Goal: Information Seeking & Learning: Learn about a topic

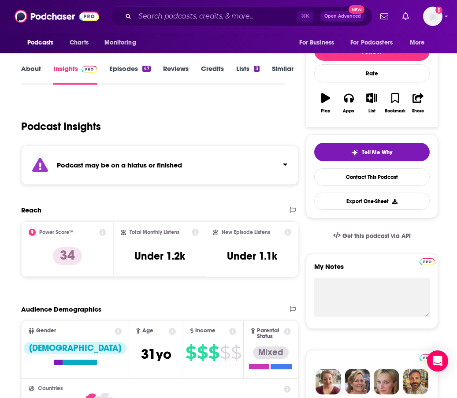
click at [163, 8] on div "⌘ K Open Advanced New" at bounding box center [242, 16] width 262 height 20
click at [160, 15] on input "Search podcasts, credits, & more..." at bounding box center [216, 16] width 162 height 14
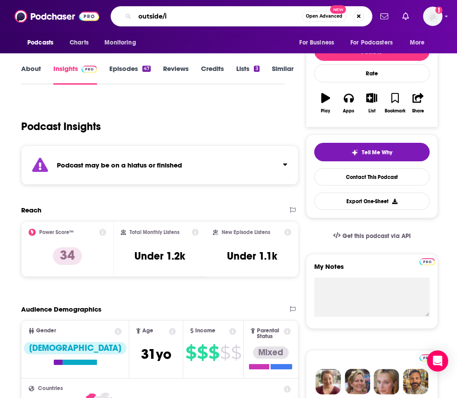
type input "outside/in"
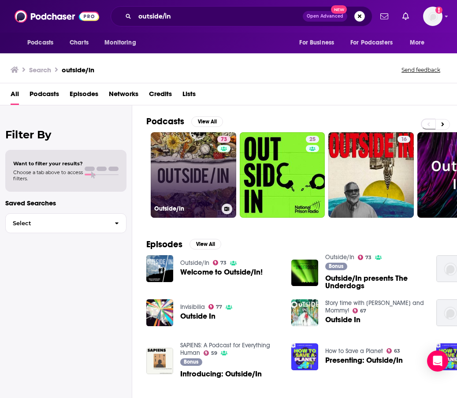
click at [199, 196] on link "73 Outside/In" at bounding box center [193, 174] width 85 height 85
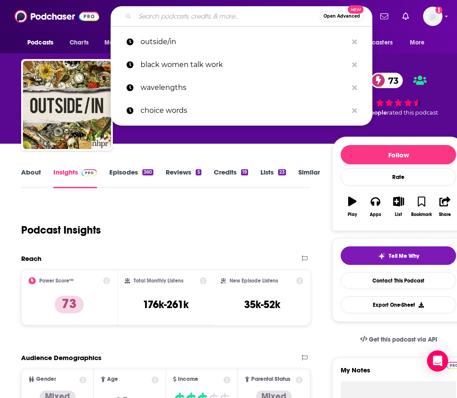
click at [147, 13] on input "Search podcasts, credits, & more..." at bounding box center [227, 16] width 185 height 14
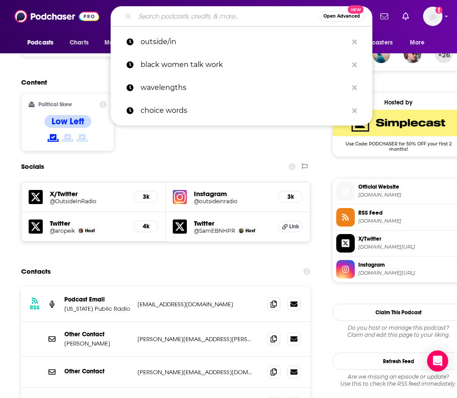
scroll to position [700, 0]
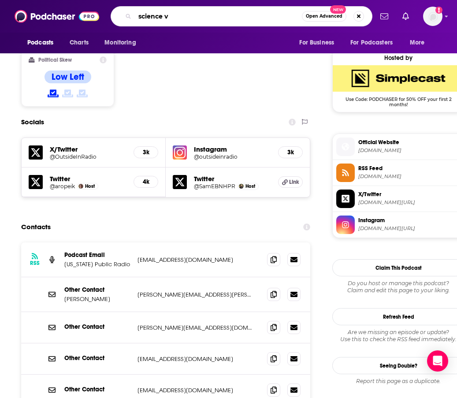
type input "science vs"
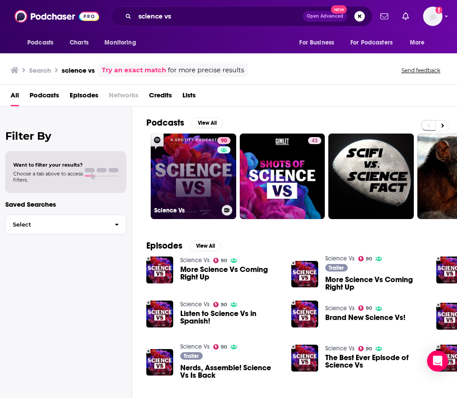
click at [194, 173] on link "90 Science Vs" at bounding box center [193, 175] width 85 height 85
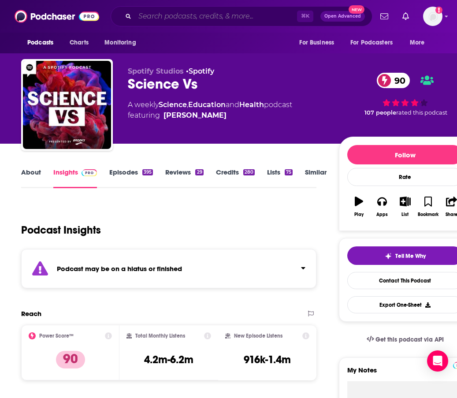
click at [160, 16] on input "Search podcasts, credits, & more..." at bounding box center [216, 16] width 162 height 14
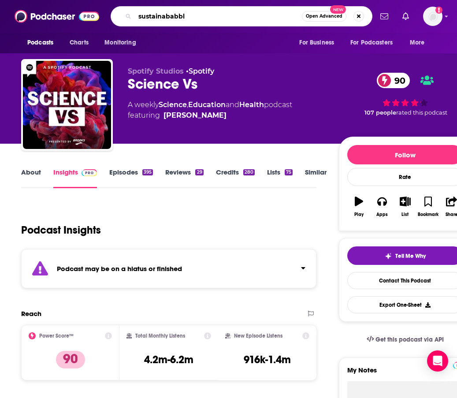
type input "sustainababble"
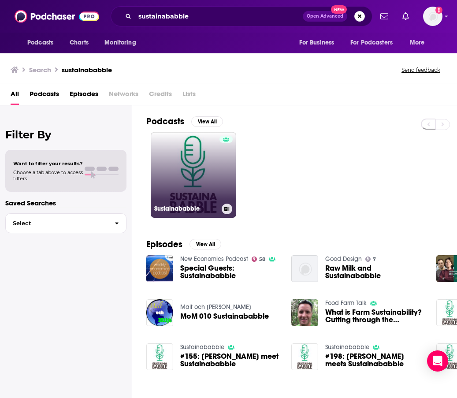
click at [205, 170] on link "Sustainababble" at bounding box center [193, 174] width 85 height 85
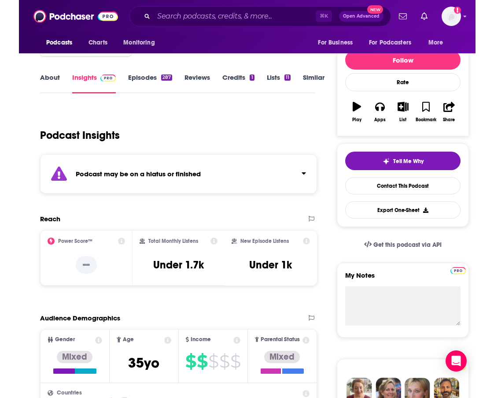
scroll to position [56, 0]
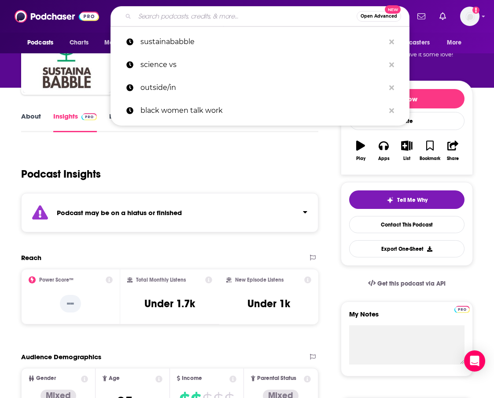
click at [160, 19] on input "Search podcasts, credits, & more..." at bounding box center [246, 16] width 222 height 14
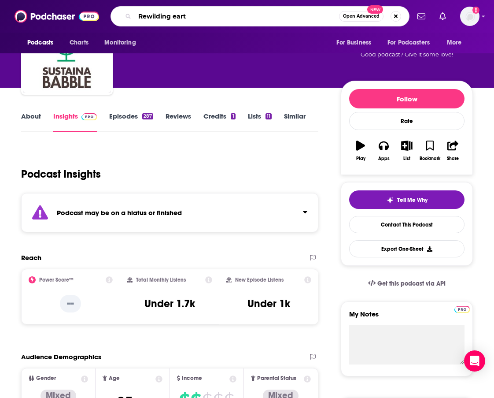
type input "Rewilding earth"
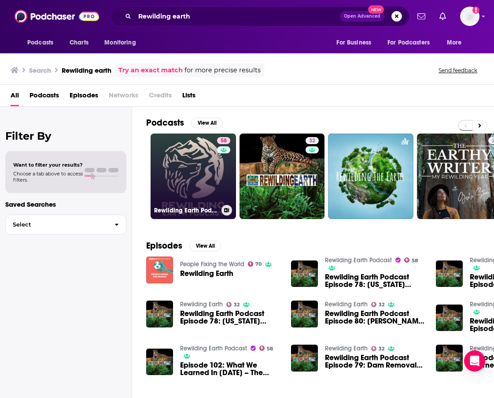
click at [211, 196] on link "58 Rewilding Earth Podcast" at bounding box center [193, 175] width 85 height 85
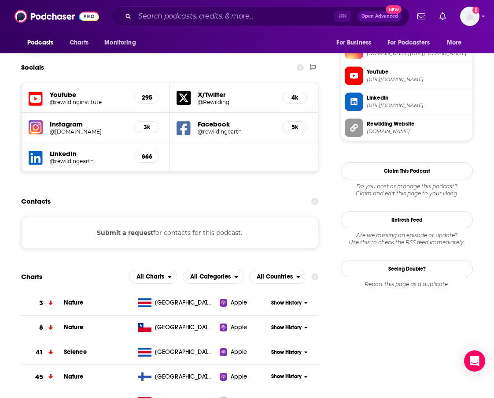
scroll to position [747, 0]
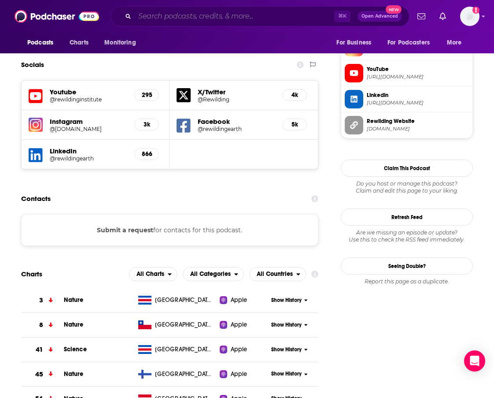
click at [180, 19] on input "Search podcasts, credits, & more..." at bounding box center [234, 16] width 199 height 14
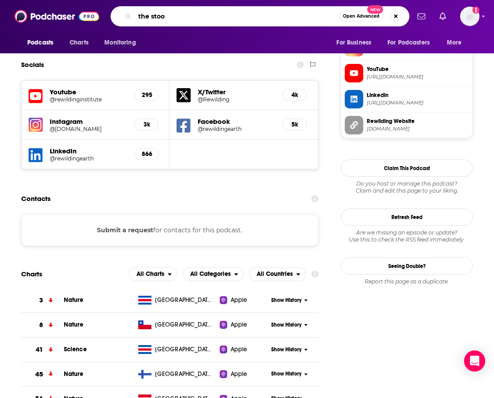
type input "the stoop"
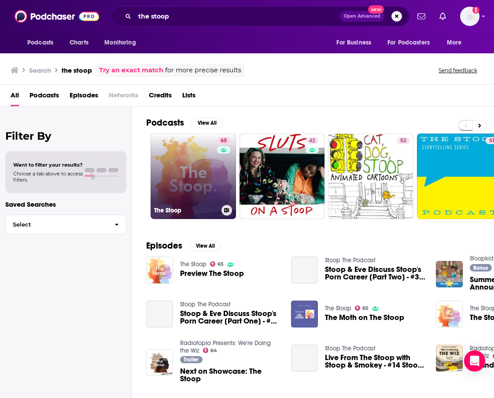
click at [178, 159] on link "65 The Stoop" at bounding box center [193, 175] width 85 height 85
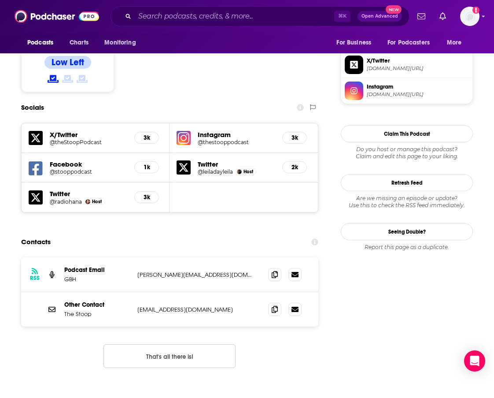
scroll to position [792, 0]
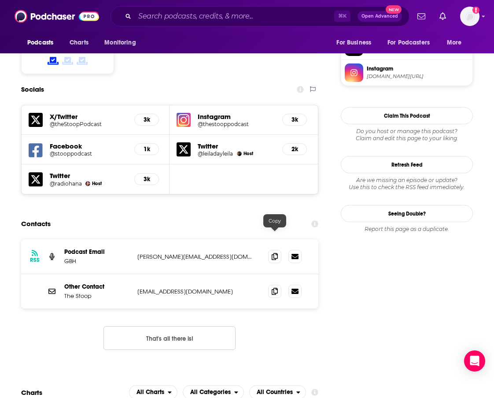
drag, startPoint x: 277, startPoint y: 236, endPoint x: 160, endPoint y: 225, distance: 118.1
click at [277, 288] on icon at bounding box center [275, 291] width 6 height 7
click at [187, 16] on input "Search podcasts, credits, & more..." at bounding box center [234, 16] width 199 height 14
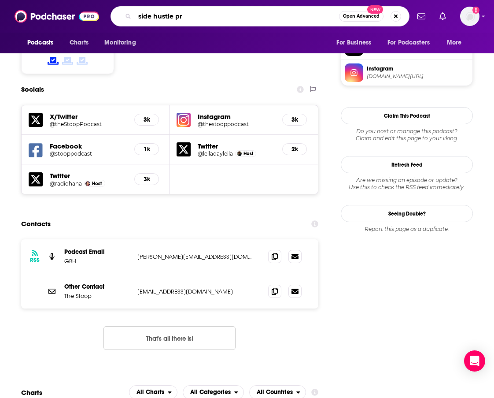
type input "side hustle pro"
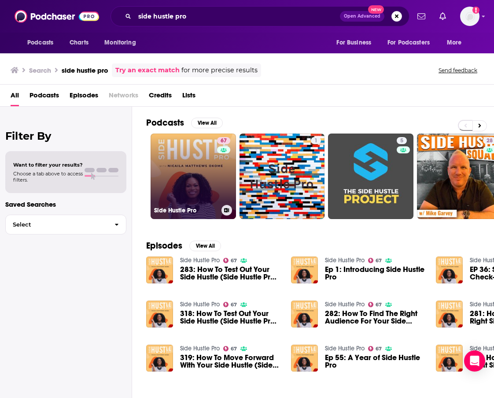
click at [222, 199] on div "67" at bounding box center [224, 171] width 15 height 68
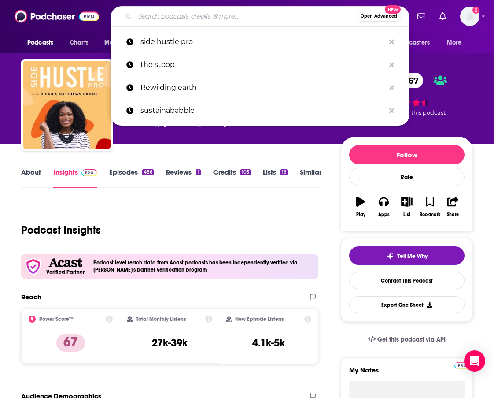
click at [173, 19] on input "Search podcasts, credits, & more..." at bounding box center [246, 16] width 222 height 14
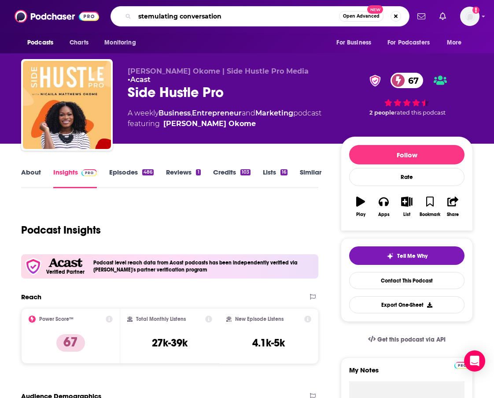
type input "stemulating conversations"
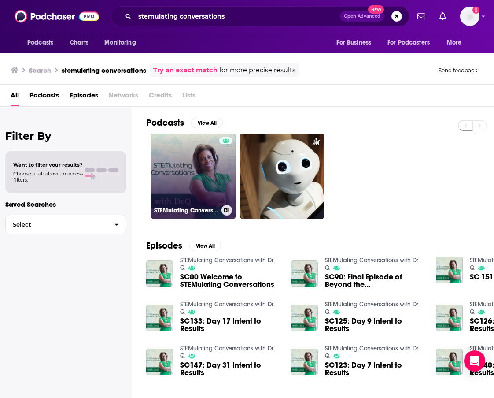
click at [197, 176] on link "STEMulating Conversations with Dr. Q" at bounding box center [193, 175] width 85 height 85
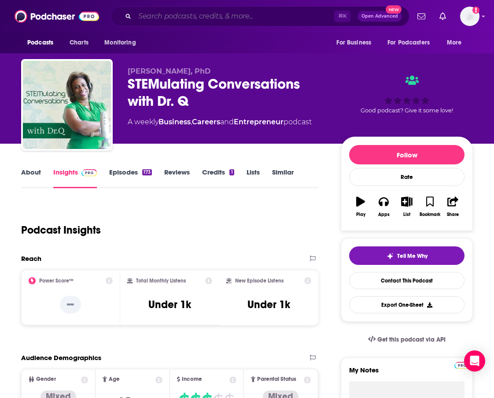
click at [198, 18] on input "Search podcasts, credits, & more..." at bounding box center [234, 16] width 199 height 14
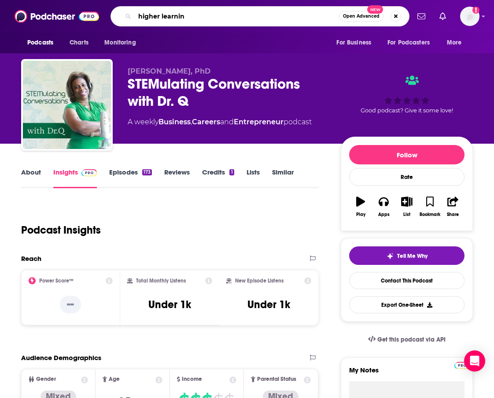
type input "higher learning"
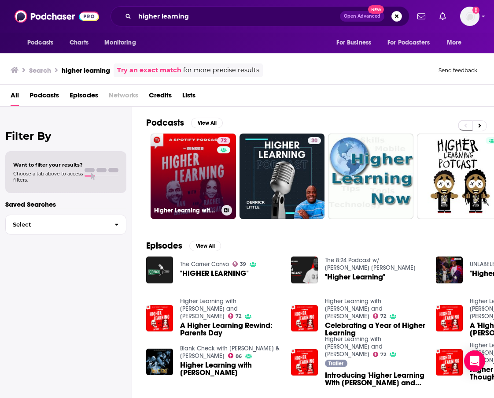
click at [201, 175] on link "72 Higher Learning with [PERSON_NAME] and [PERSON_NAME]" at bounding box center [193, 175] width 85 height 85
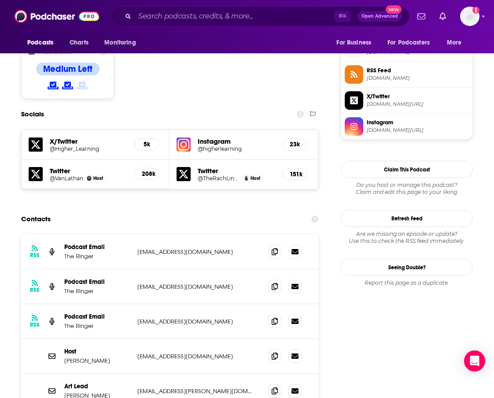
scroll to position [726, 0]
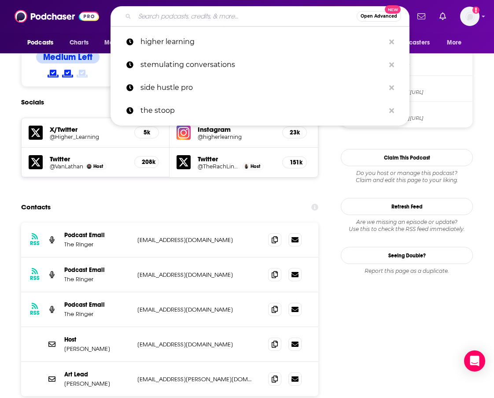
click at [209, 11] on input "Search podcasts, credits, & more..." at bounding box center [246, 16] width 222 height 14
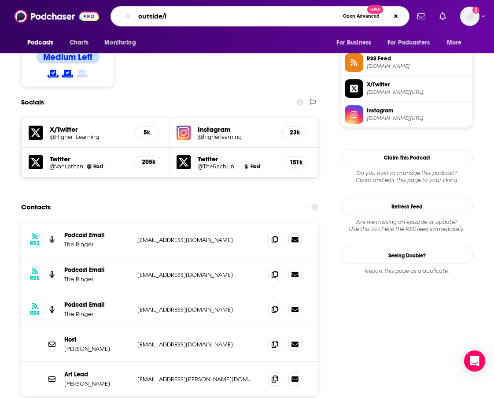
type input "outside/in"
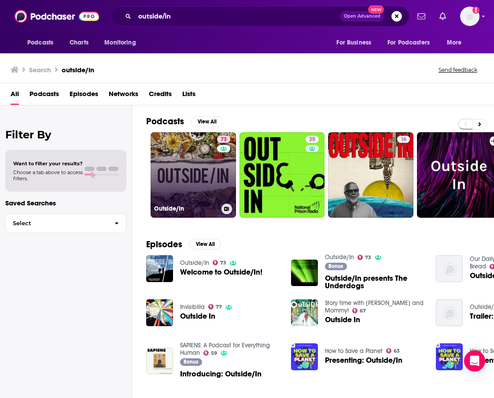
click at [207, 166] on link "73 Outside/In" at bounding box center [193, 174] width 85 height 85
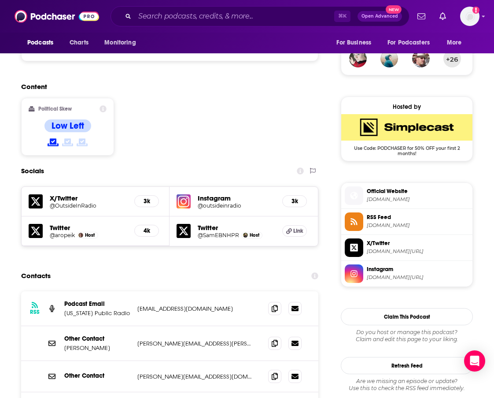
scroll to position [654, 0]
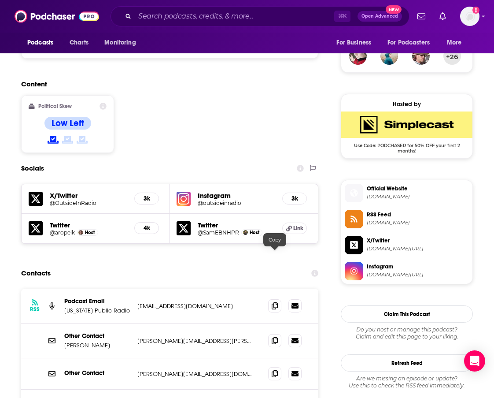
drag, startPoint x: 270, startPoint y: 254, endPoint x: 148, endPoint y: 229, distance: 125.1
click at [270, 299] on span at bounding box center [274, 305] width 13 height 13
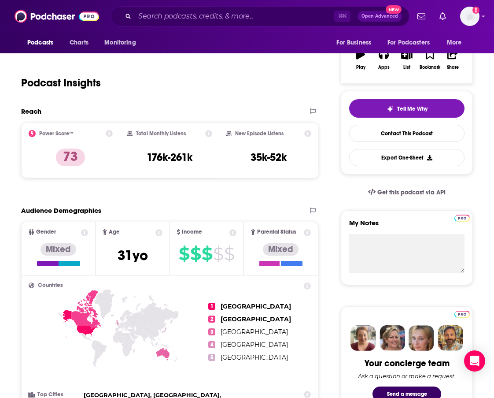
scroll to position [90, 0]
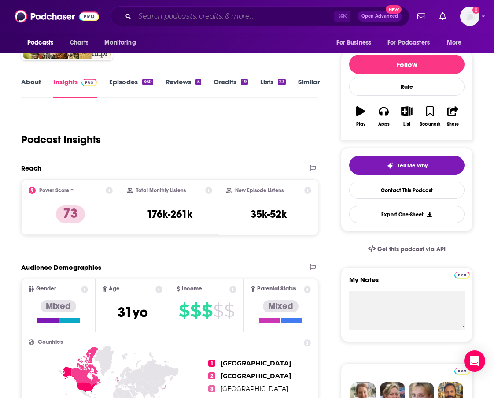
click at [250, 15] on input "Search podcasts, credits, & more..." at bounding box center [234, 16] width 199 height 14
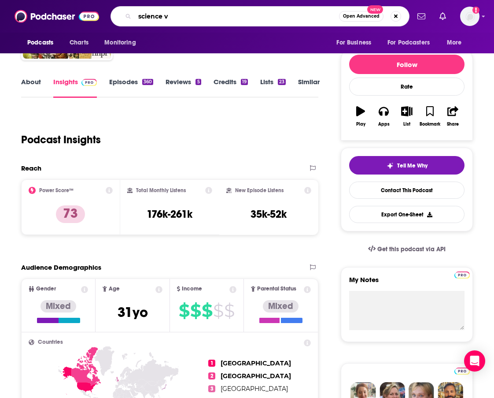
type input "science vs"
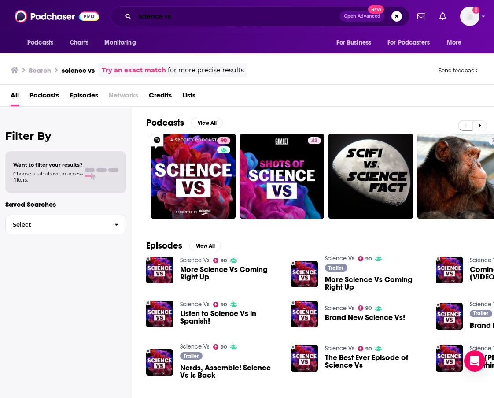
click at [179, 12] on input "science vs" at bounding box center [237, 16] width 205 height 14
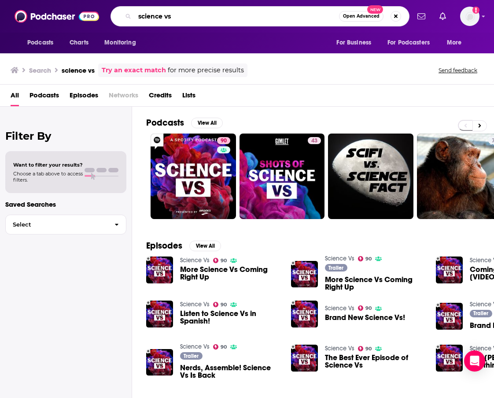
click at [179, 12] on input "science vs" at bounding box center [237, 16] width 204 height 14
type input "Rewilding the earth"
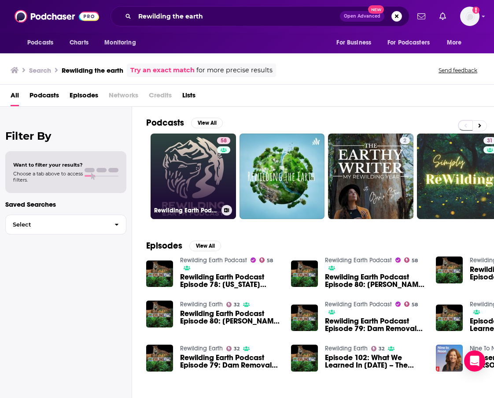
click at [195, 160] on link "58 Rewilding Earth Podcast" at bounding box center [193, 175] width 85 height 85
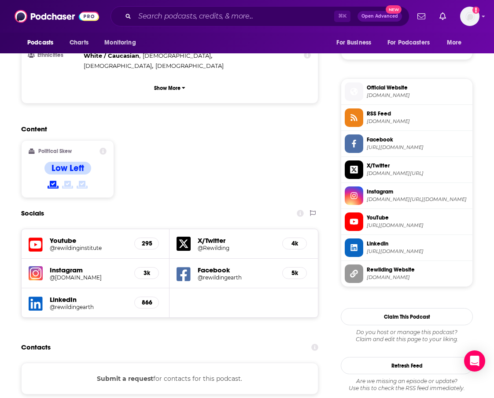
scroll to position [643, 0]
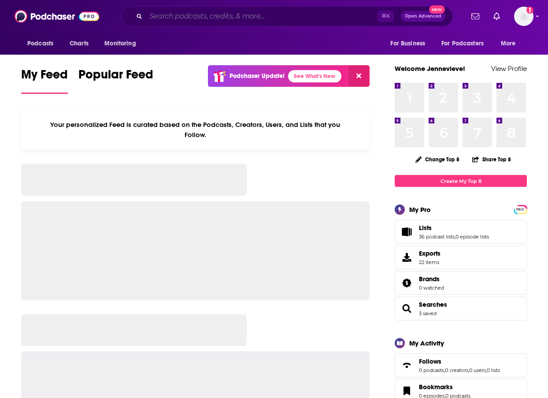
click at [159, 15] on input "Search podcasts, credits, & more..." at bounding box center [262, 16] width 232 height 14
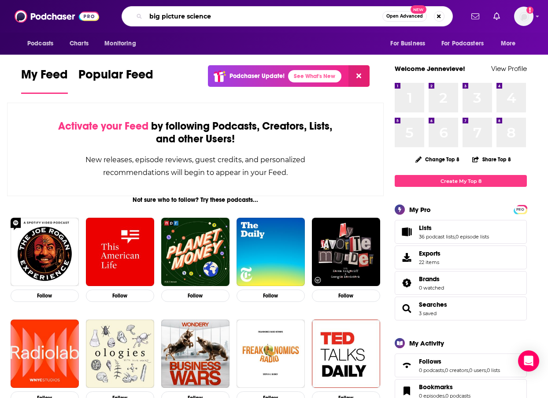
type input "big picture science"
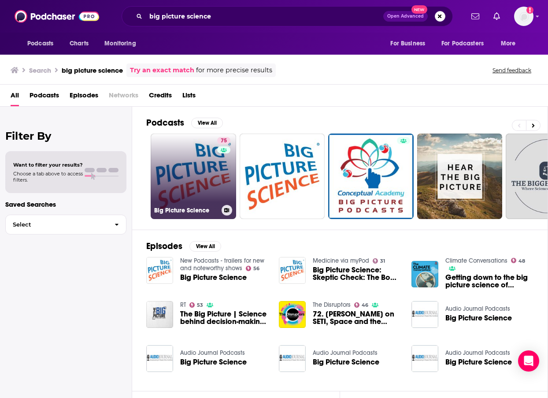
click at [168, 212] on h3 "Big Picture Science" at bounding box center [186, 210] width 64 height 7
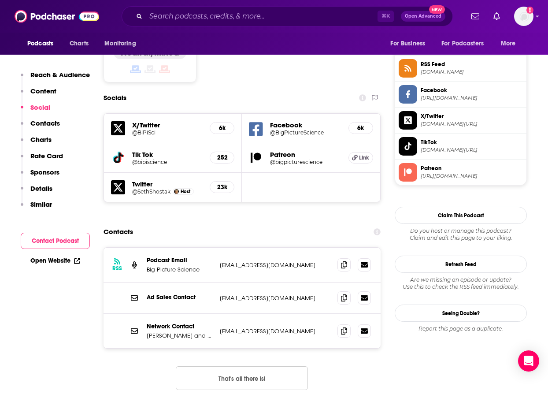
scroll to position [724, 1]
